Goal: Find specific page/section: Find specific page/section

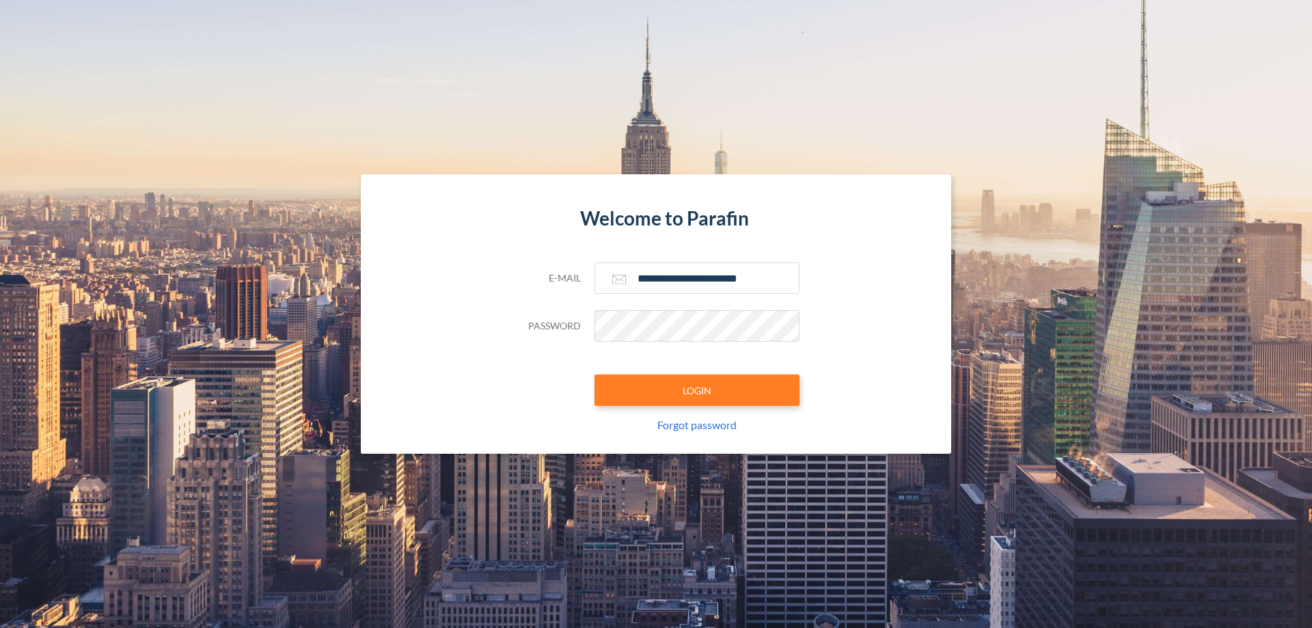
type input "**********"
click at [697, 390] on button "LOGIN" at bounding box center [696, 389] width 205 height 31
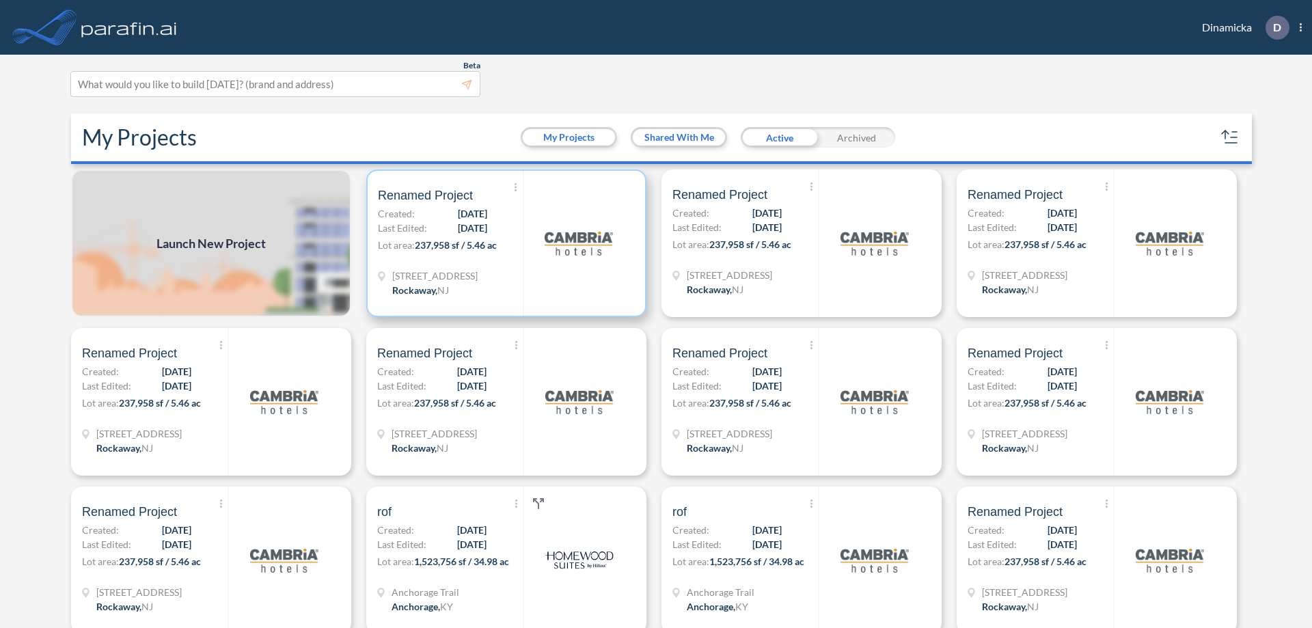
scroll to position [3, 0]
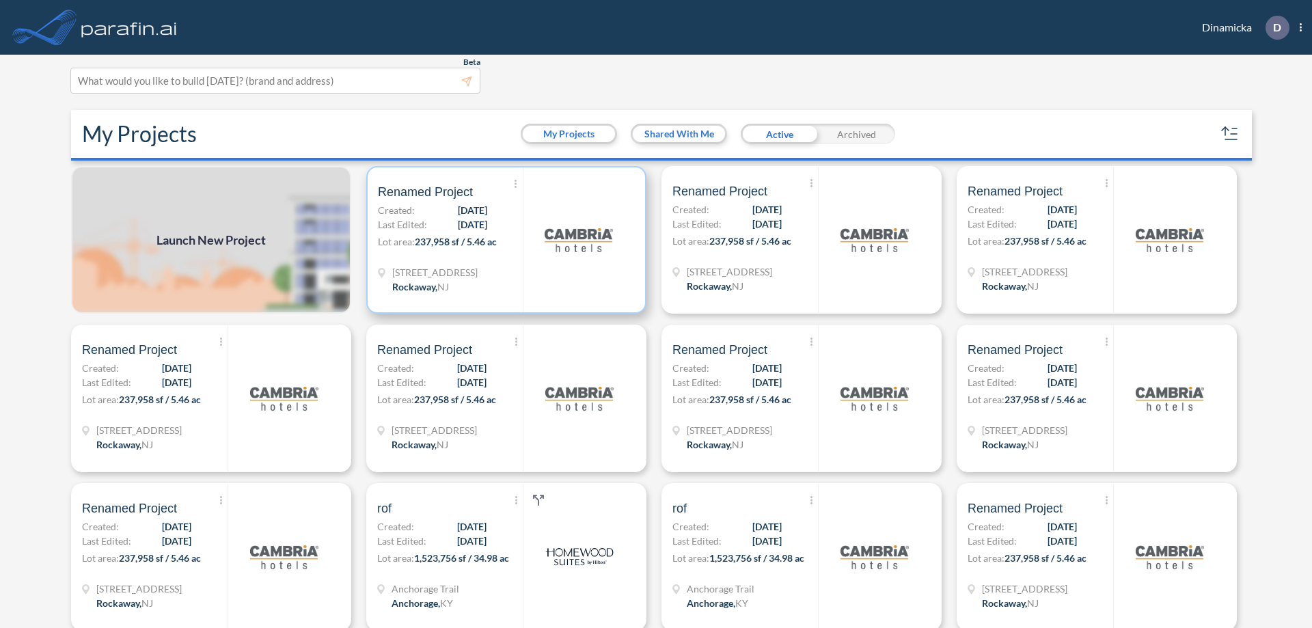
click at [504, 240] on p "Lot area: 237,958 sf / 5.46 ac" at bounding box center [450, 244] width 145 height 20
